Goal: Task Accomplishment & Management: Manage account settings

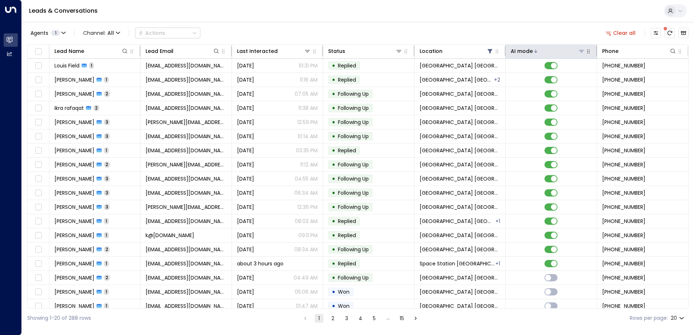
click at [518, 54] on div "AI mode" at bounding box center [522, 51] width 22 height 9
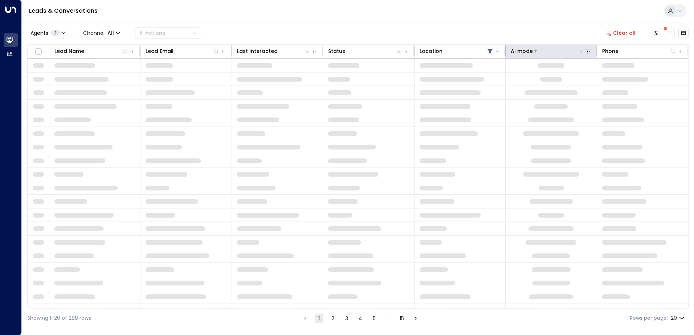
click at [518, 54] on div "AI mode" at bounding box center [522, 51] width 22 height 9
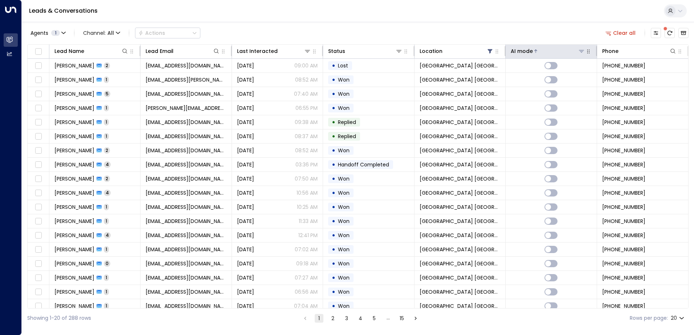
click at [518, 54] on div "AI mode" at bounding box center [522, 51] width 22 height 9
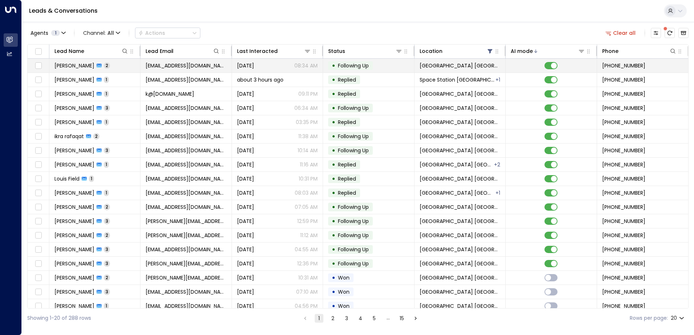
click at [120, 66] on td "[PERSON_NAME] 2" at bounding box center [94, 66] width 91 height 14
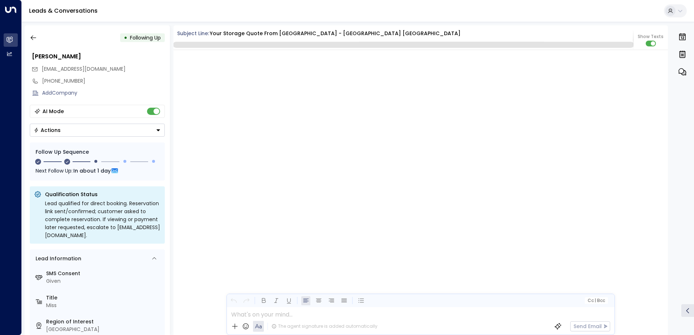
scroll to position [692, 0]
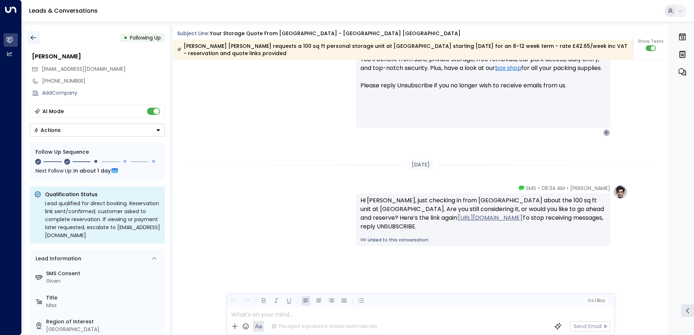
click at [37, 38] on icon "button" at bounding box center [33, 37] width 7 height 7
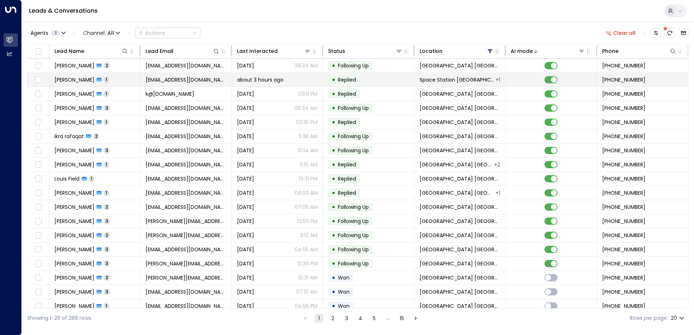
click at [107, 82] on td "[PERSON_NAME] 1" at bounding box center [94, 80] width 91 height 14
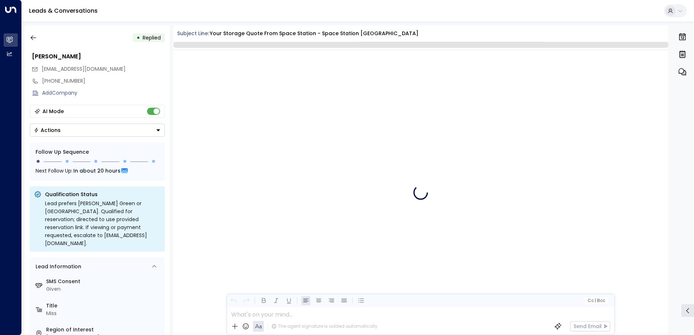
scroll to position [310, 0]
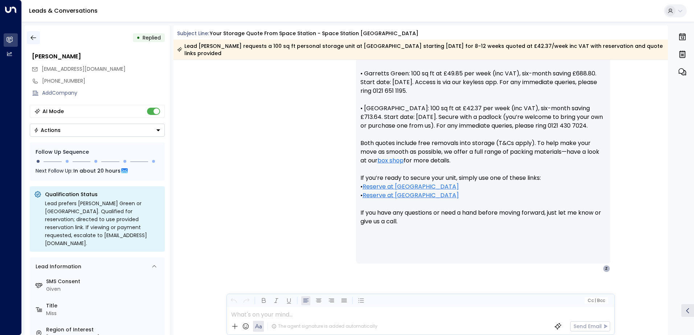
click at [33, 39] on icon "button" at bounding box center [33, 37] width 7 height 7
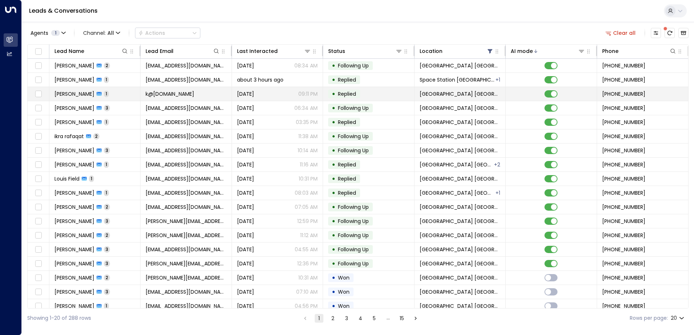
click at [120, 97] on td "[PERSON_NAME] 1" at bounding box center [94, 94] width 91 height 14
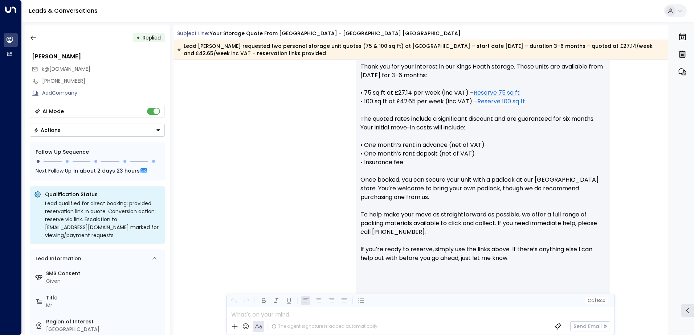
scroll to position [337, 0]
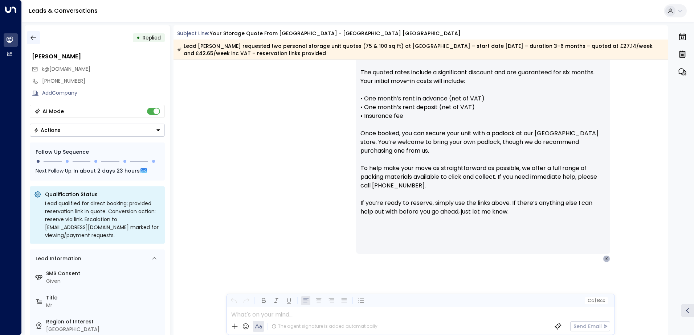
click at [38, 38] on button "button" at bounding box center [33, 37] width 13 height 13
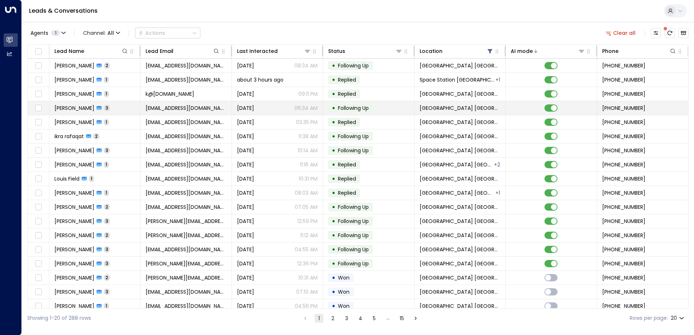
click at [115, 106] on td "[PERSON_NAME] 3" at bounding box center [94, 108] width 91 height 14
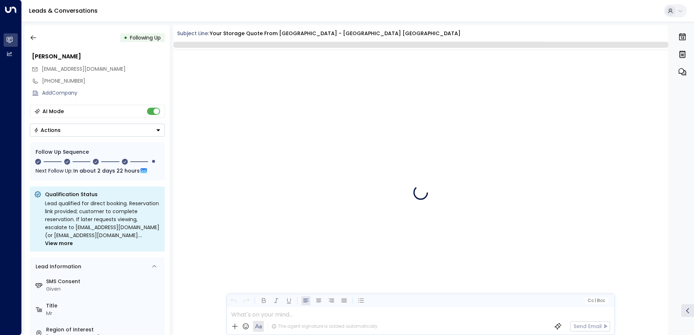
scroll to position [1090, 0]
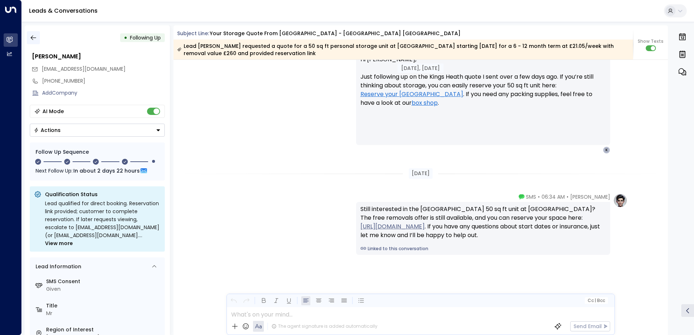
click at [34, 42] on button "button" at bounding box center [33, 37] width 13 height 13
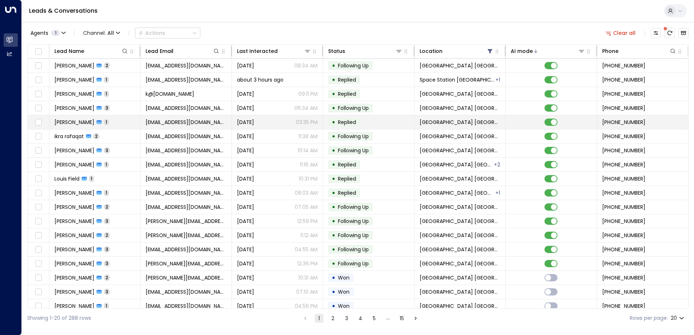
click at [112, 126] on td "[PERSON_NAME] 1" at bounding box center [94, 122] width 91 height 14
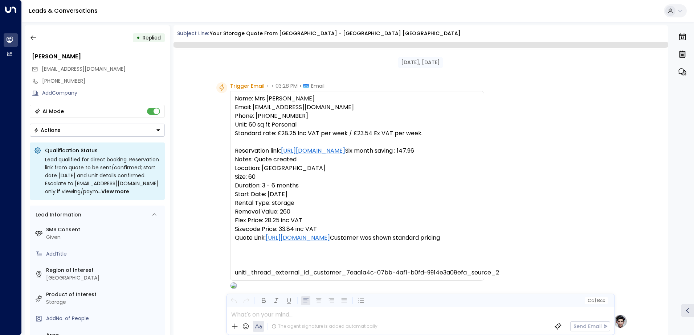
scroll to position [362, 0]
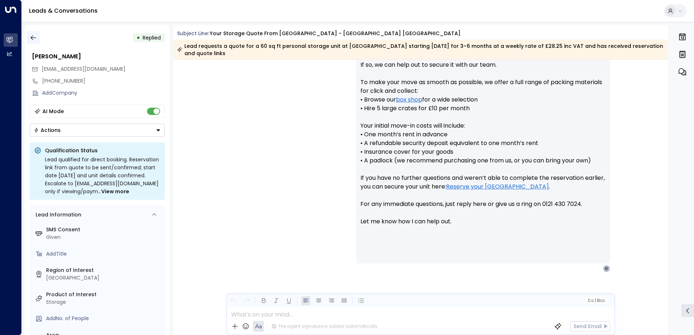
click at [38, 40] on button "button" at bounding box center [33, 37] width 13 height 13
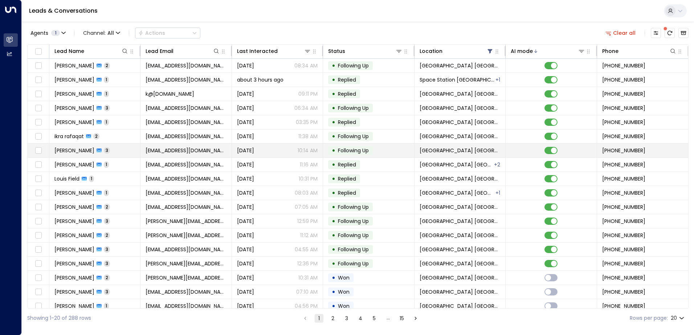
click at [118, 157] on td "[PERSON_NAME] 3" at bounding box center [94, 151] width 91 height 14
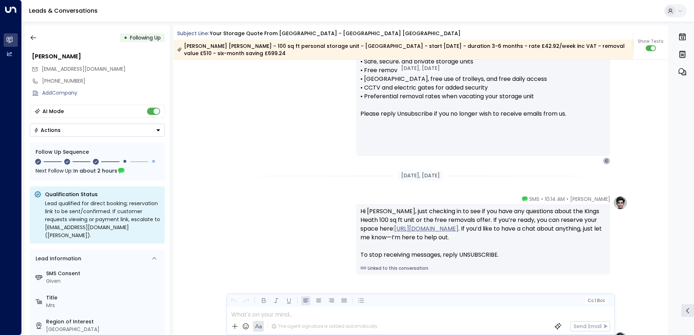
scroll to position [869, 0]
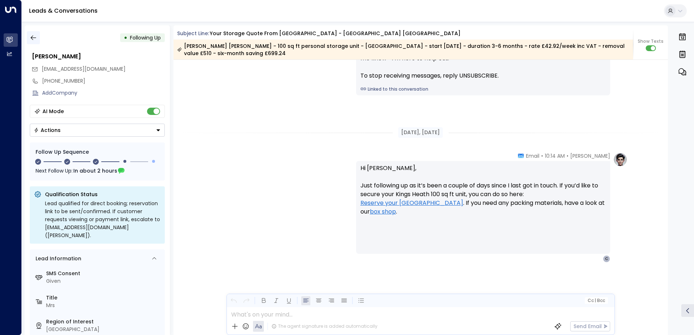
click at [33, 35] on icon "button" at bounding box center [33, 37] width 7 height 7
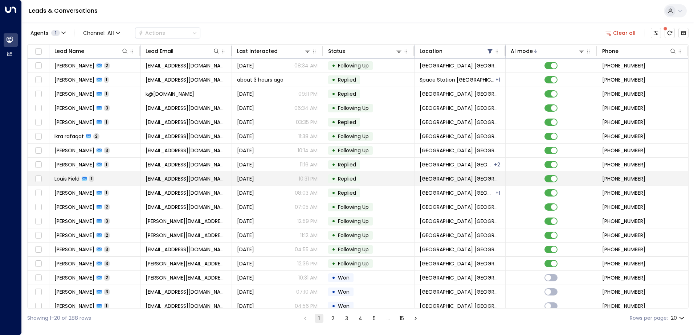
click at [100, 180] on td "Louis Field 1" at bounding box center [94, 179] width 91 height 14
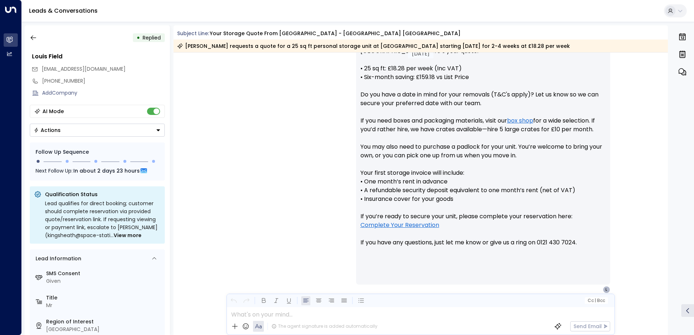
scroll to position [339, 0]
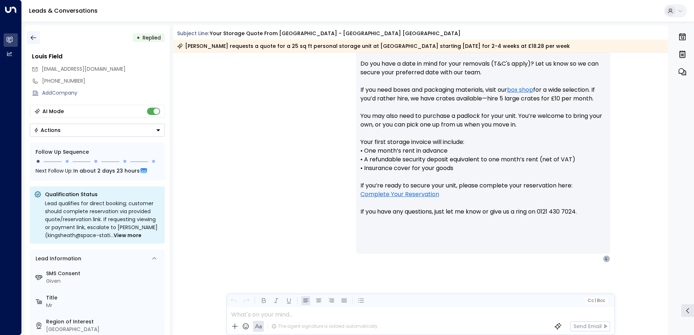
click at [35, 37] on icon "button" at bounding box center [33, 37] width 7 height 7
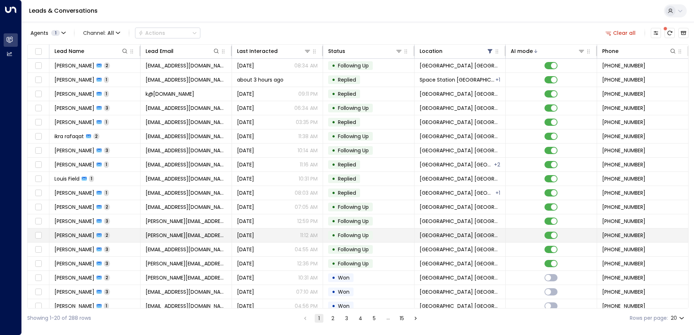
click at [106, 238] on td "[PERSON_NAME] 2" at bounding box center [94, 236] width 91 height 14
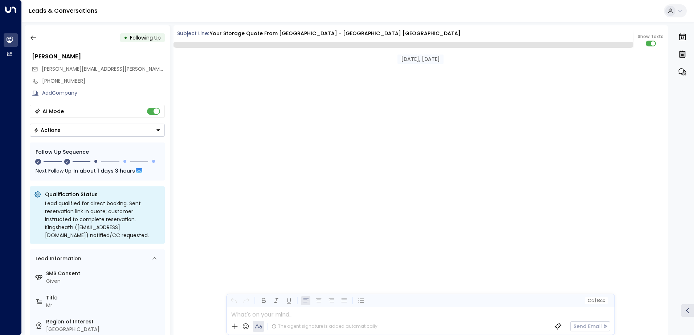
scroll to position [770, 0]
